Goal: Transaction & Acquisition: Purchase product/service

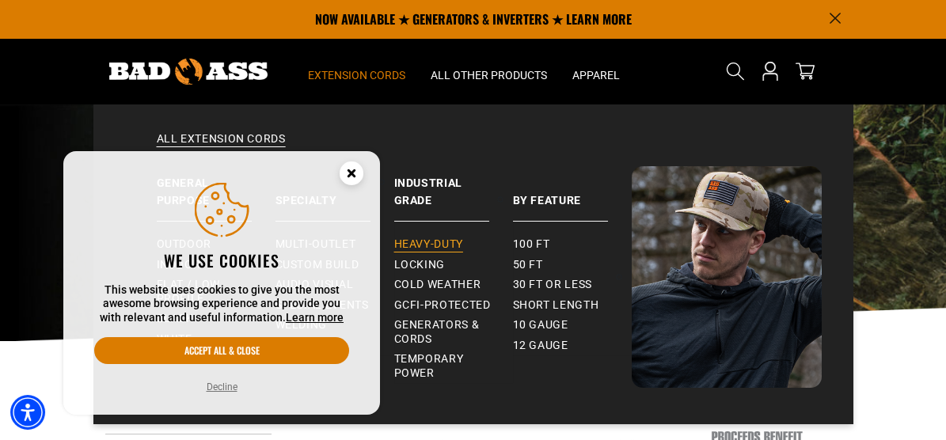
click at [442, 241] on span "Heavy-Duty" at bounding box center [428, 244] width 69 height 14
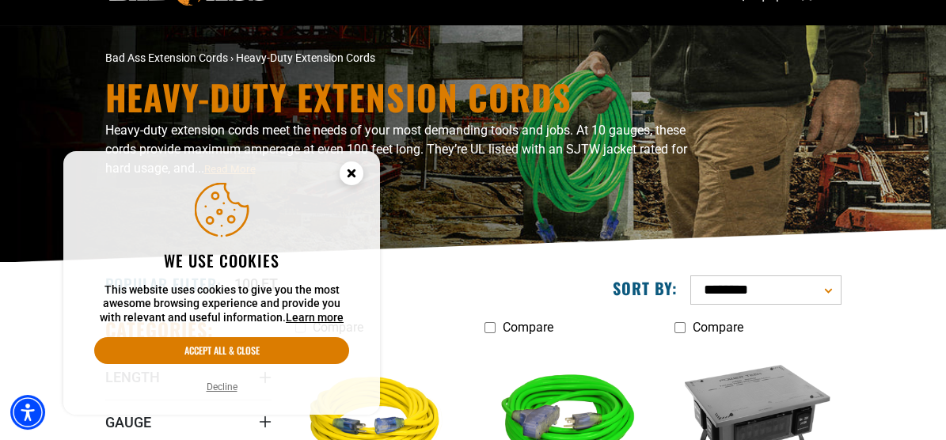
scroll to position [158, 0]
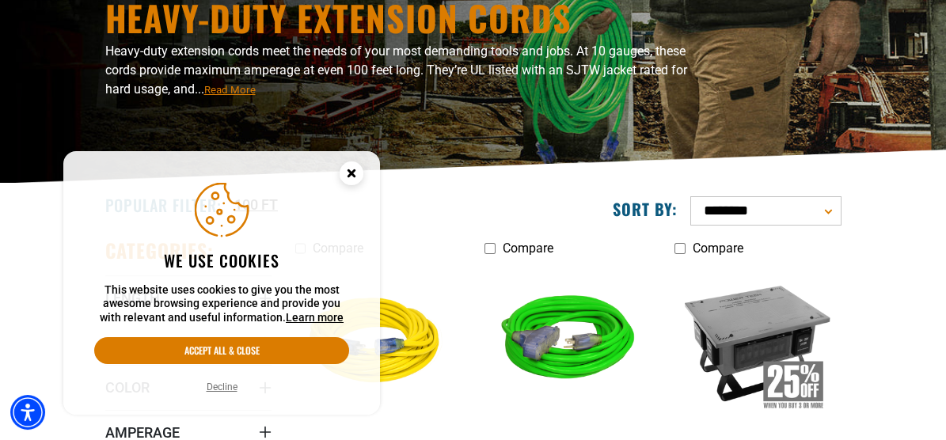
click at [233, 389] on button "Decline" at bounding box center [222, 387] width 40 height 16
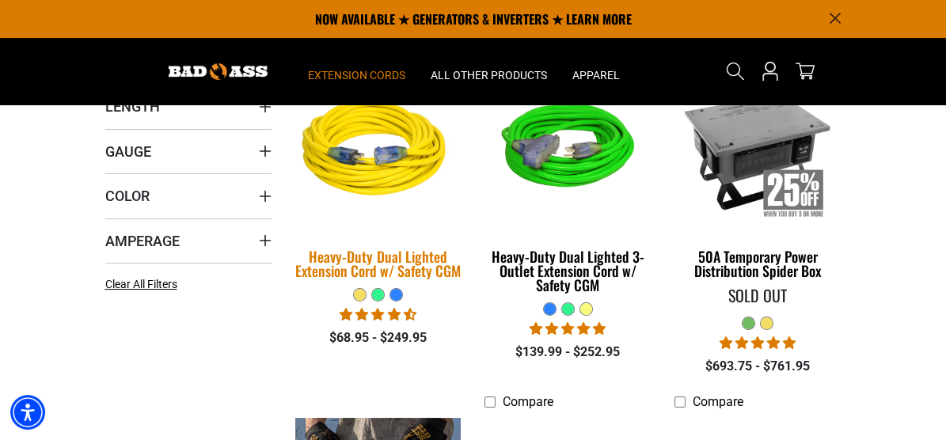
scroll to position [317, 0]
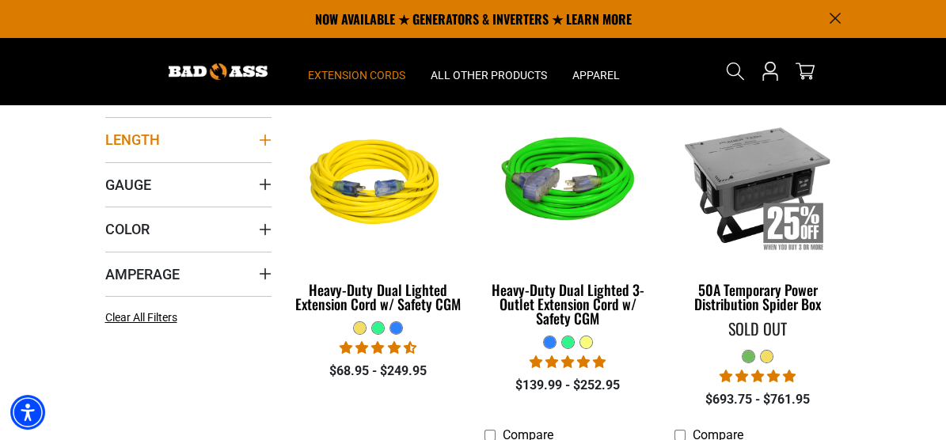
click at [259, 146] on icon "Length" at bounding box center [265, 140] width 13 height 13
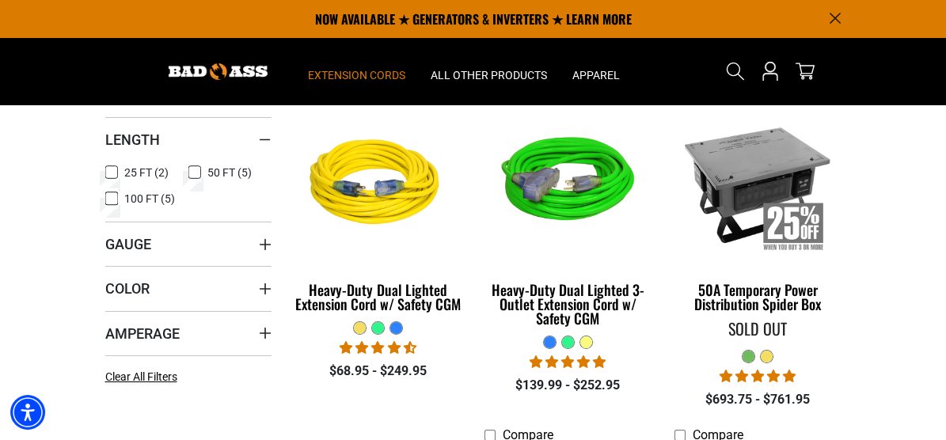
click at [105, 209] on icon at bounding box center [111, 198] width 13 height 21
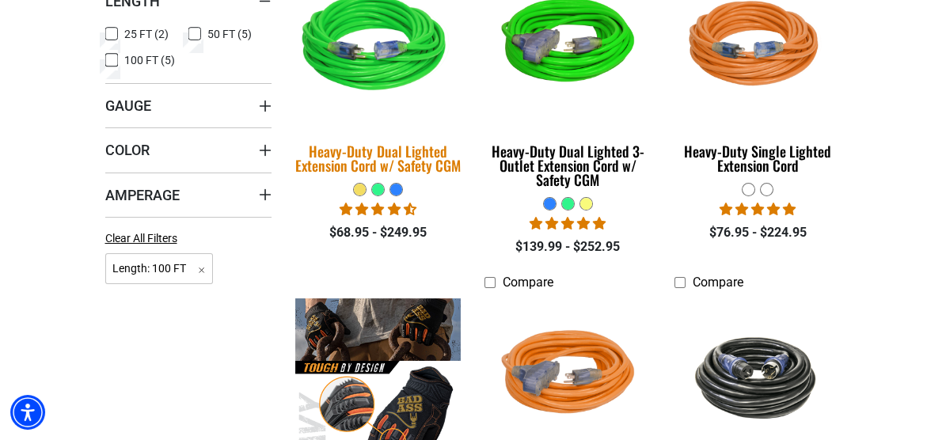
scroll to position [475, 0]
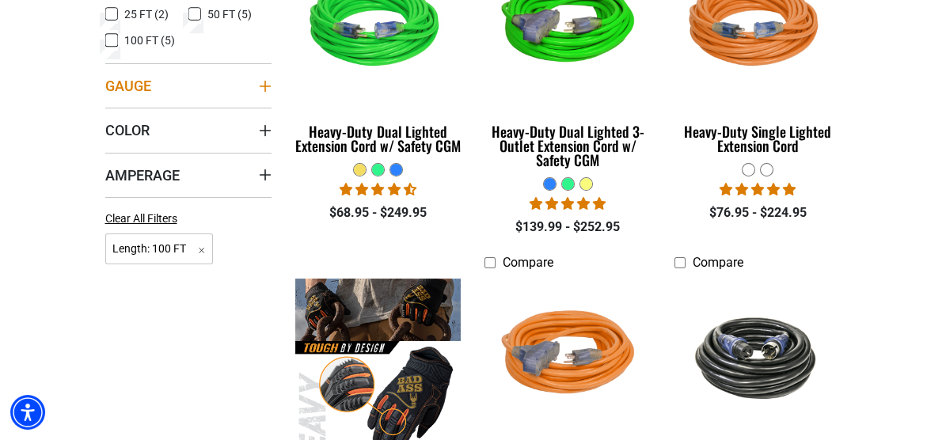
click at [259, 93] on icon "Gauge" at bounding box center [265, 86] width 13 height 13
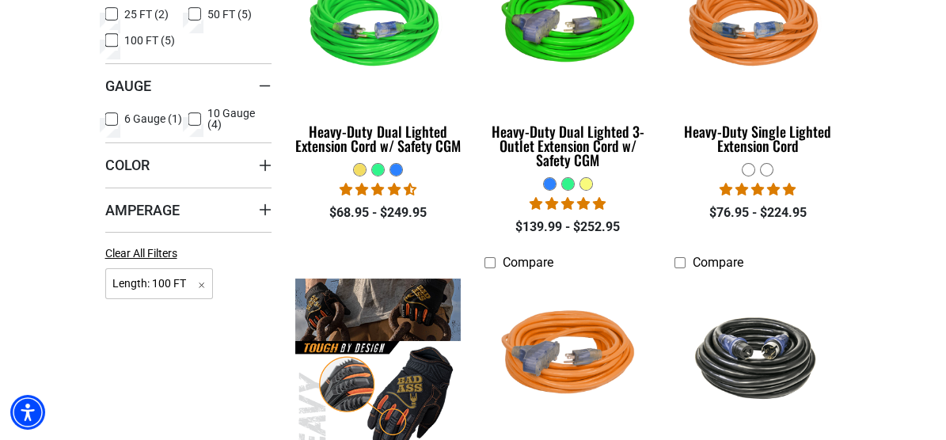
click at [188, 130] on icon at bounding box center [194, 119] width 13 height 21
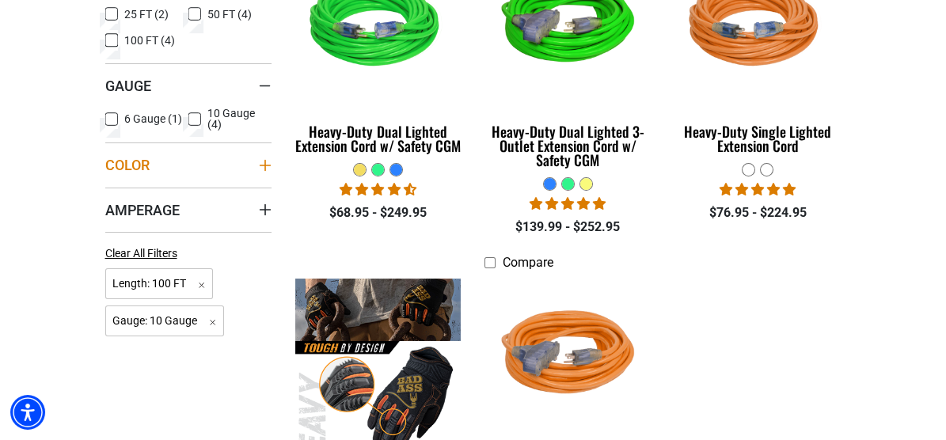
click at [259, 171] on icon "Color" at bounding box center [264, 165] width 11 height 11
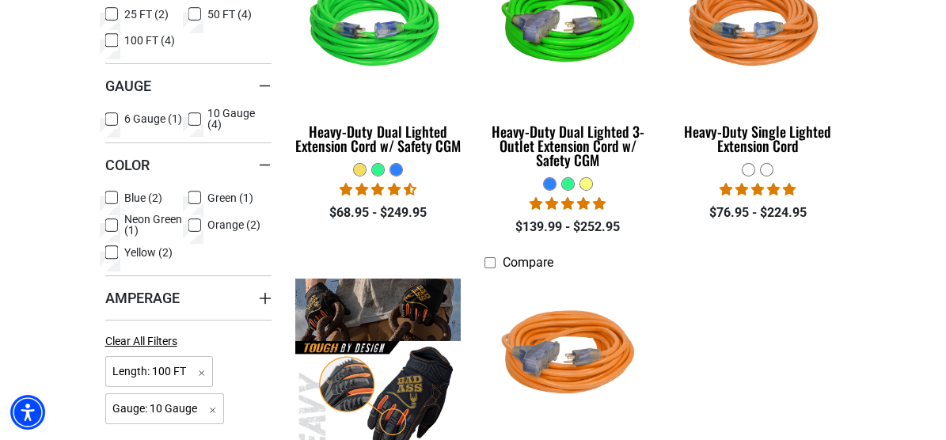
click at [188, 231] on rect at bounding box center [194, 224] width 13 height 13
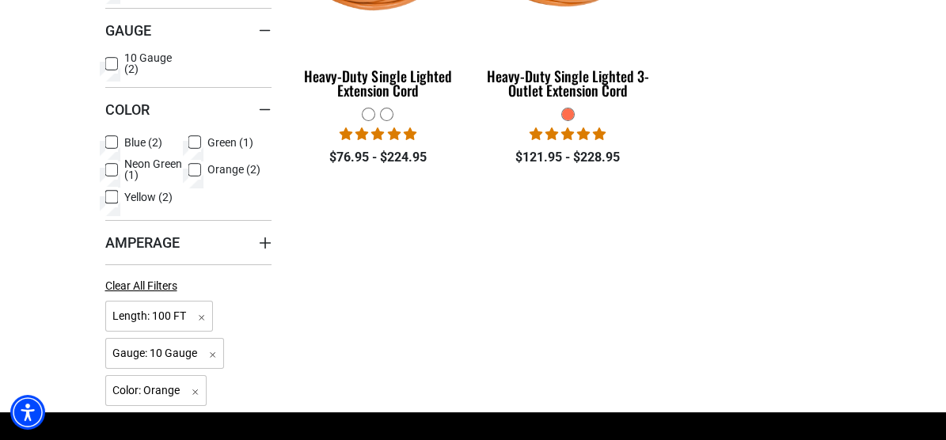
scroll to position [553, 0]
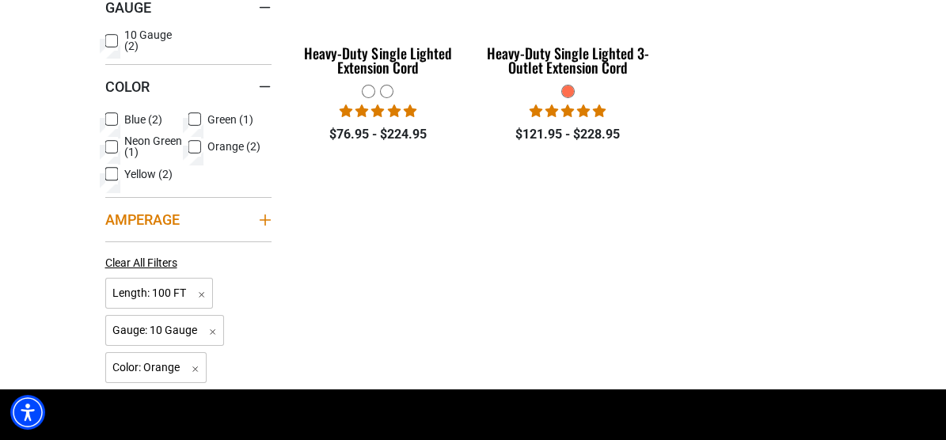
click at [259, 226] on icon "Amperage" at bounding box center [265, 220] width 13 height 13
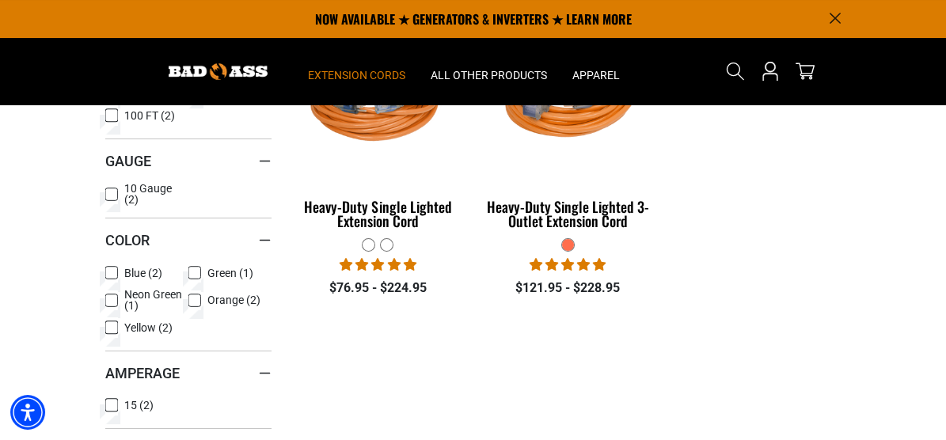
scroll to position [396, 0]
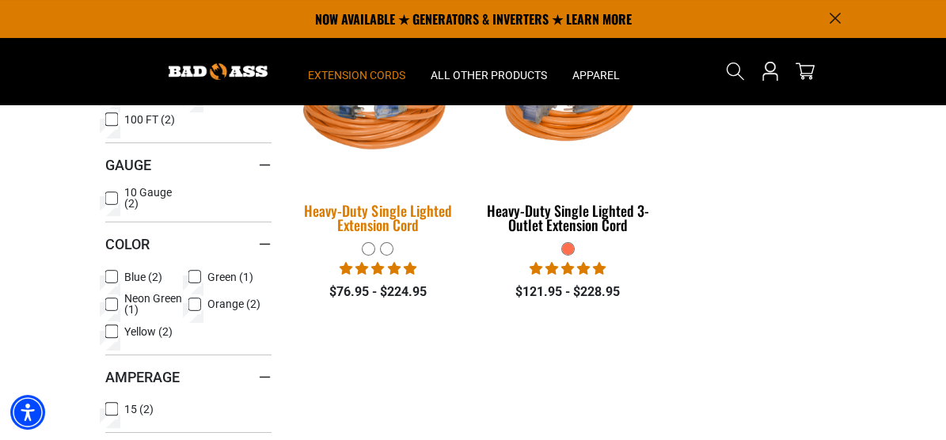
click at [373, 185] on img at bounding box center [378, 105] width 190 height 171
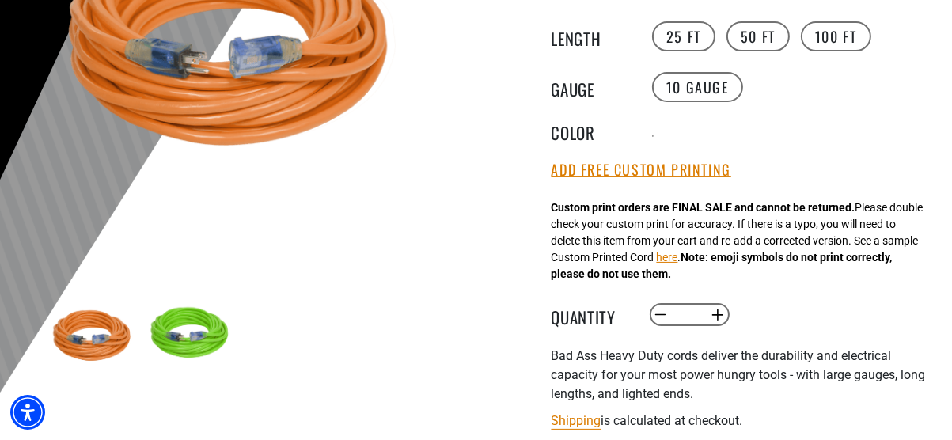
scroll to position [396, 0]
